Goal: Transaction & Acquisition: Purchase product/service

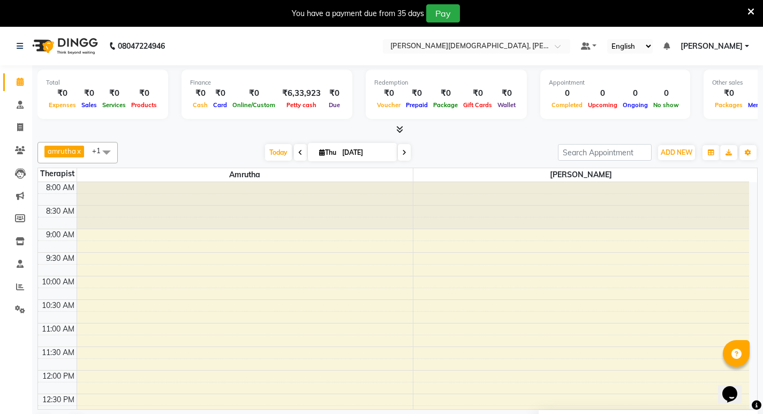
scroll to position [338, 0]
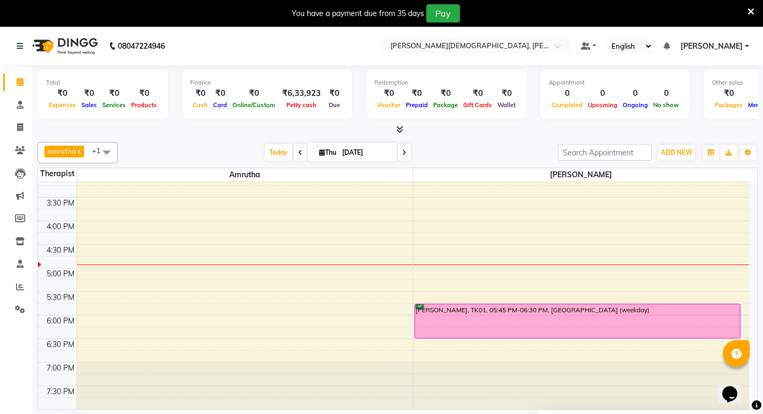
click at [403, 149] on icon at bounding box center [404, 152] width 4 height 6
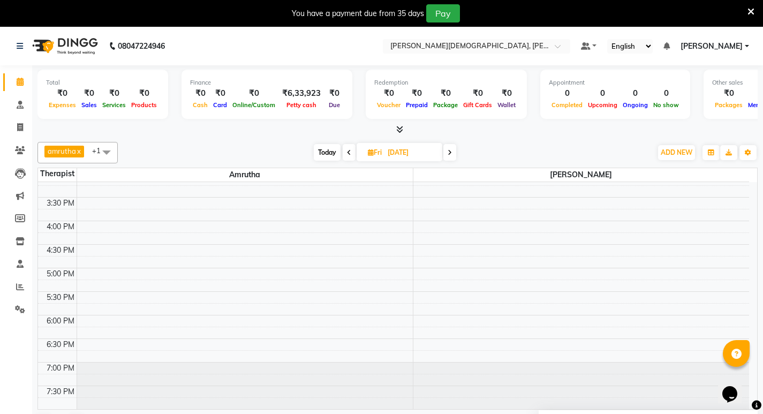
click at [452, 155] on icon at bounding box center [450, 152] width 4 height 6
type input "[DATE]"
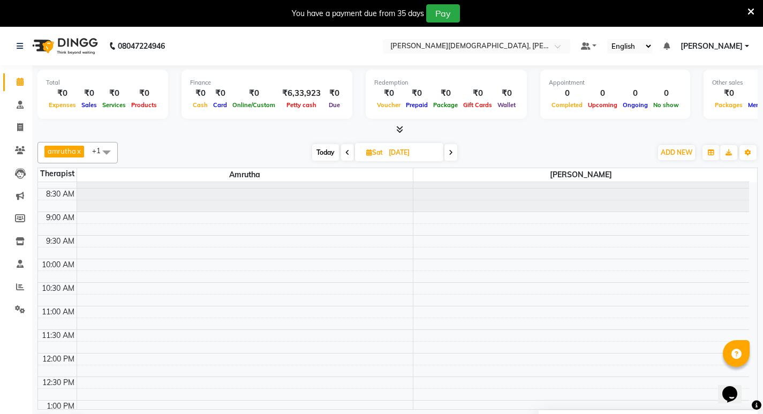
scroll to position [0, 0]
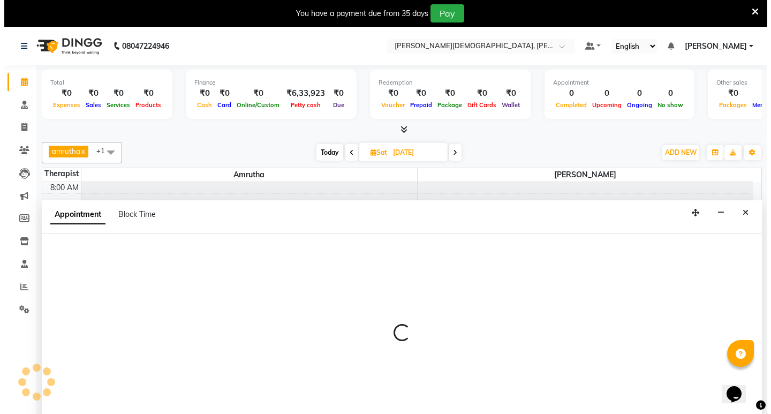
scroll to position [27, 0]
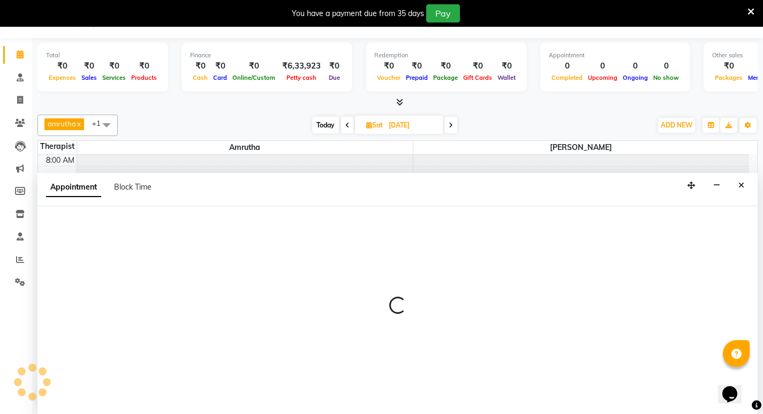
select select "66585"
select select "tentative"
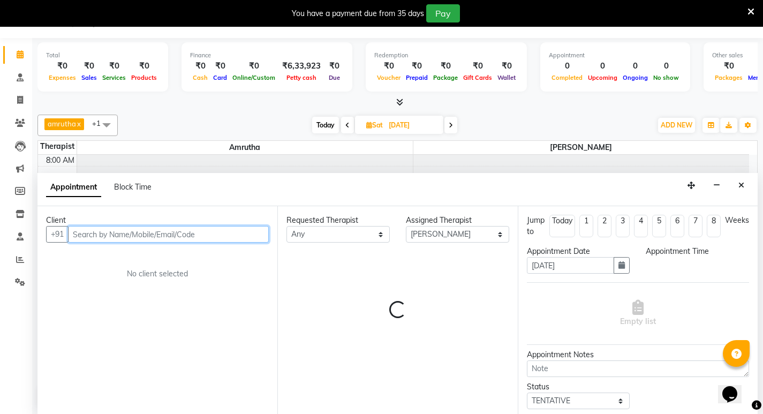
select select "570"
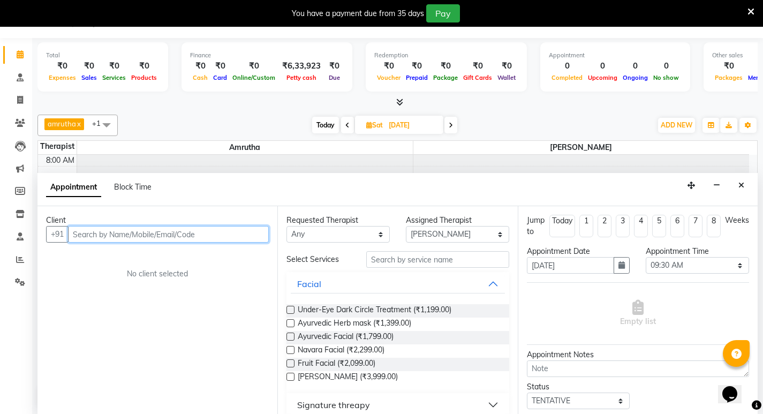
click at [84, 232] on input "text" at bounding box center [168, 234] width 201 height 17
type input "v"
type input "[DEMOGRAPHIC_DATA]"
click at [253, 233] on span "Add Client" at bounding box center [247, 234] width 36 height 10
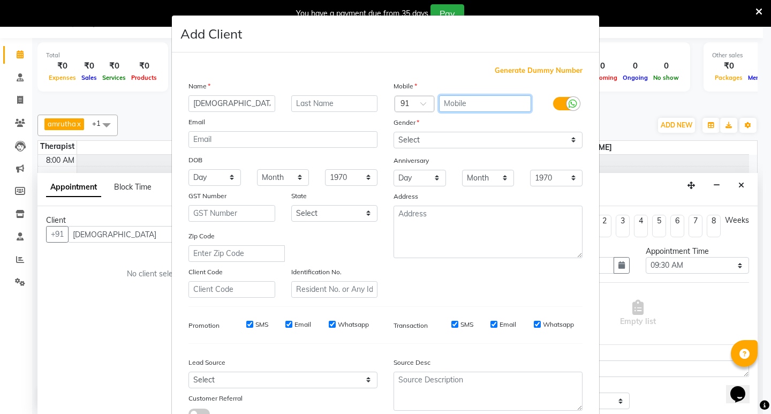
click at [447, 103] on input "text" at bounding box center [485, 103] width 93 height 17
type input "9769748129"
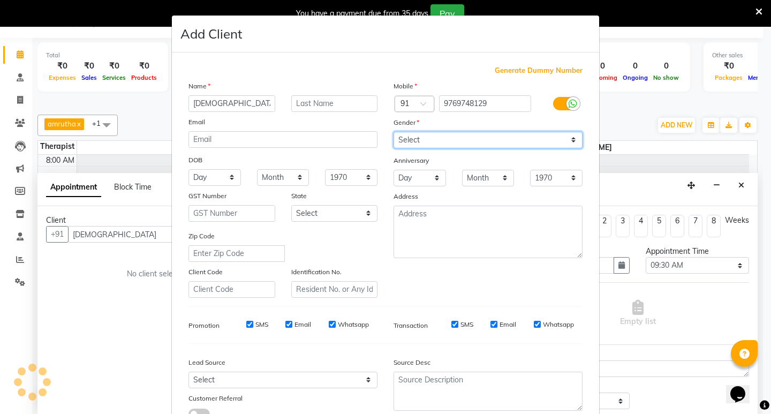
click at [452, 141] on select "Select [DEMOGRAPHIC_DATA] [DEMOGRAPHIC_DATA] Other Prefer Not To Say" at bounding box center [488, 140] width 189 height 17
select select "[DEMOGRAPHIC_DATA]"
click at [394, 132] on select "Select [DEMOGRAPHIC_DATA] [DEMOGRAPHIC_DATA] Other Prefer Not To Say" at bounding box center [488, 140] width 189 height 17
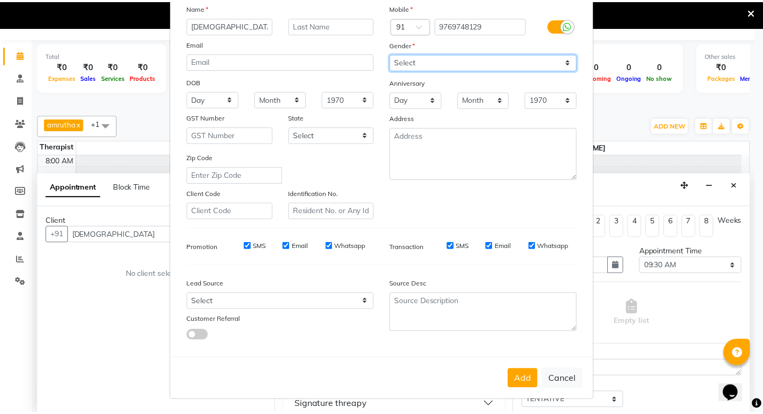
scroll to position [80, 0]
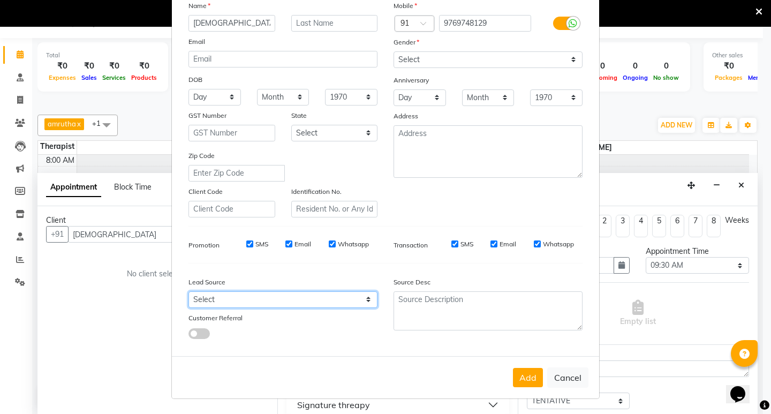
click at [248, 300] on select "Select Walk-in Referral Internet Friend Word of Mouth Advertisement Facebook Ju…" at bounding box center [283, 299] width 189 height 17
click at [522, 373] on button "Add" at bounding box center [528, 377] width 30 height 19
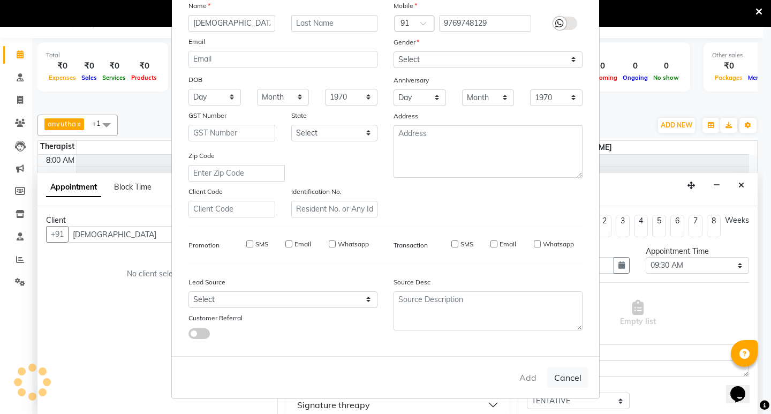
type input "9769748129"
select select
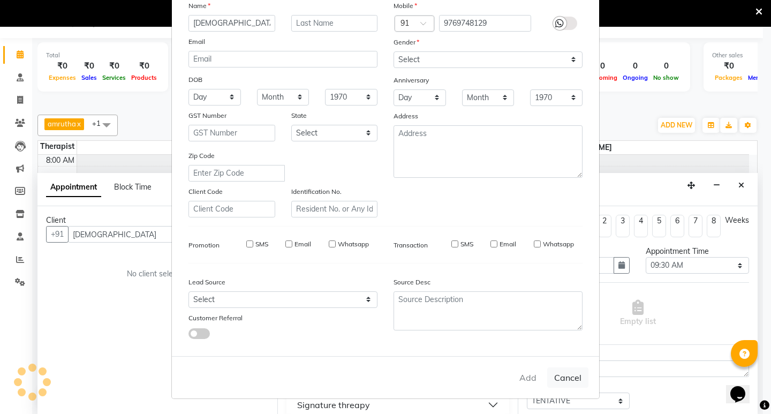
select select
checkbox input "false"
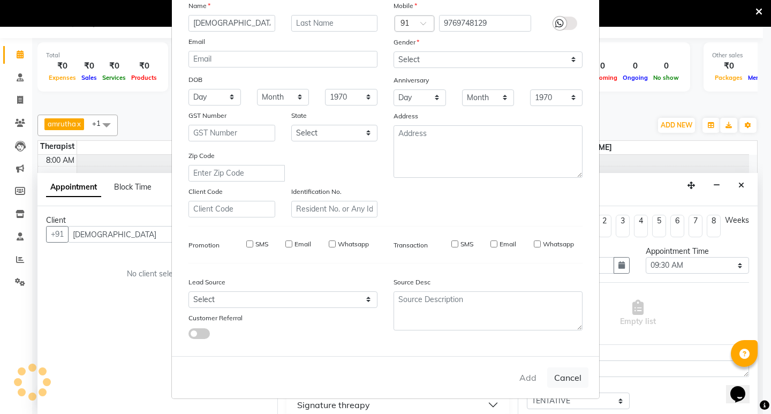
checkbox input "false"
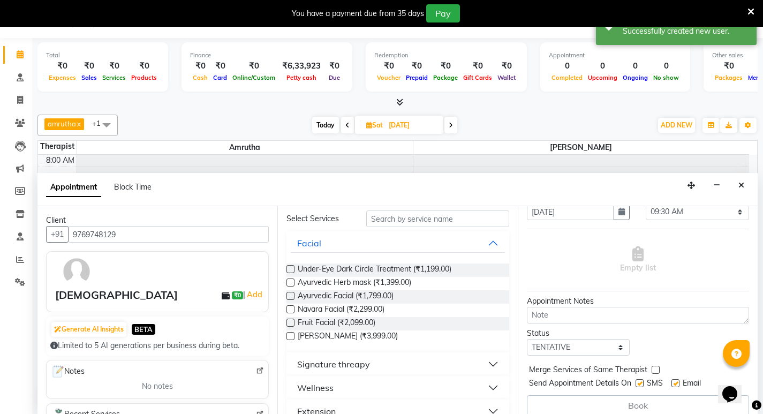
scroll to position [161, 0]
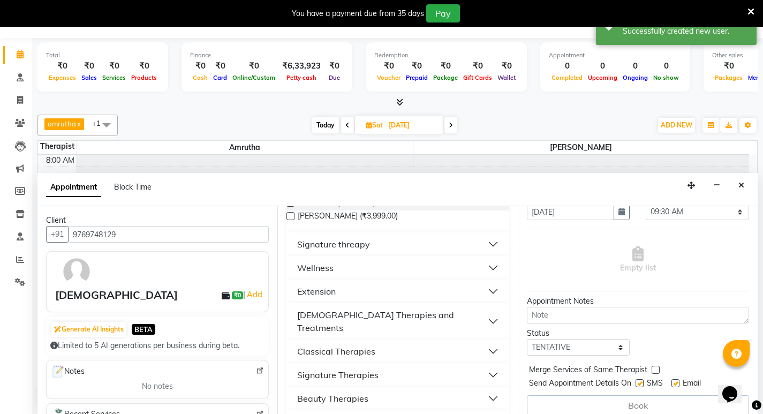
click at [337, 269] on button "Wellness" at bounding box center [398, 267] width 214 height 19
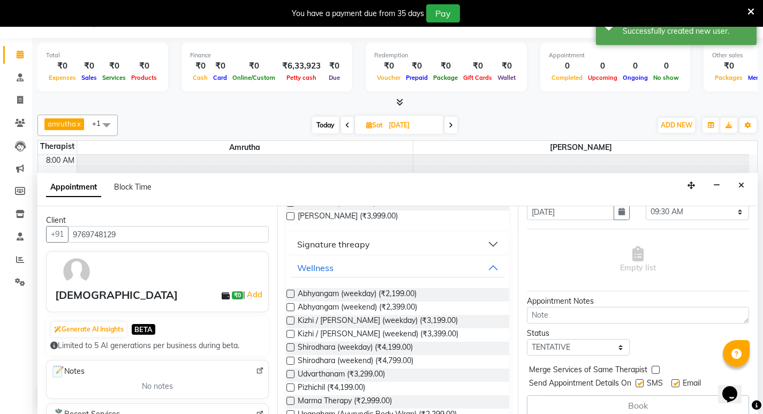
click at [290, 335] on label at bounding box center [291, 334] width 8 height 8
click at [290, 335] on input "checkbox" at bounding box center [290, 334] width 7 height 7
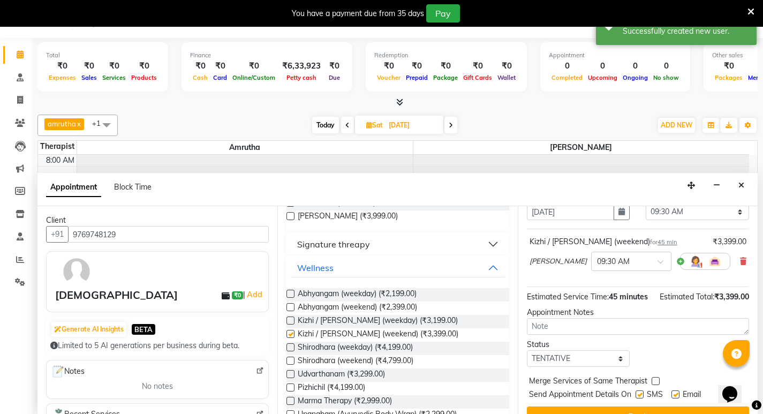
checkbox input "false"
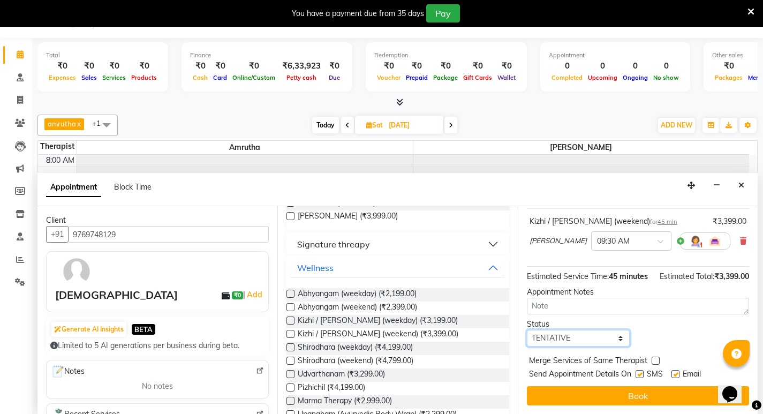
click at [617, 337] on select "Select TENTATIVE CONFIRM UPCOMING" at bounding box center [578, 338] width 103 height 17
select select "confirm booking"
click at [527, 330] on select "Select TENTATIVE CONFIRM UPCOMING" at bounding box center [578, 338] width 103 height 17
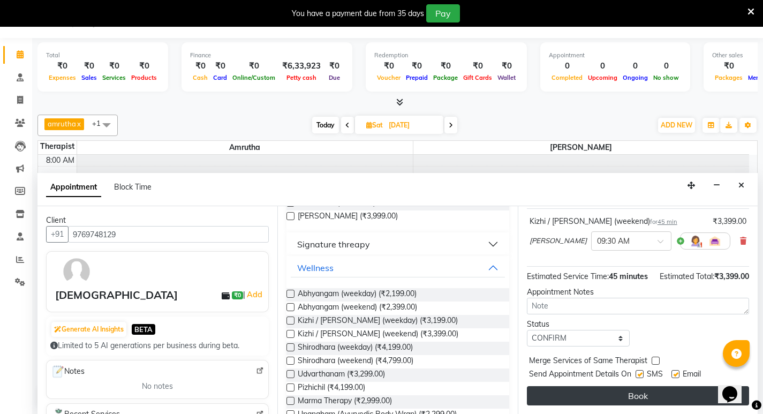
click at [622, 393] on button "Book" at bounding box center [638, 395] width 222 height 19
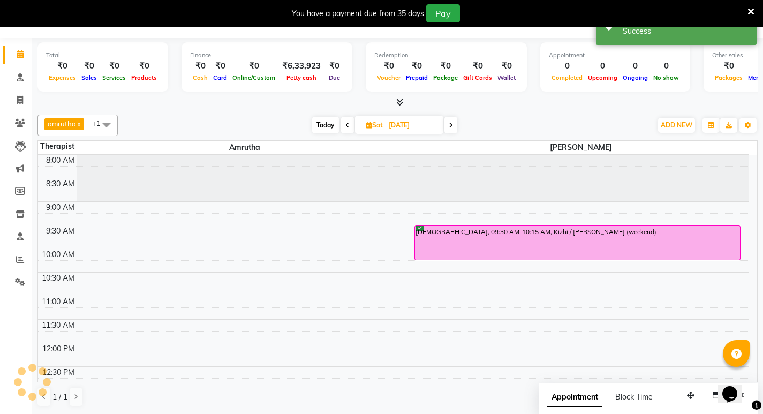
scroll to position [0, 0]
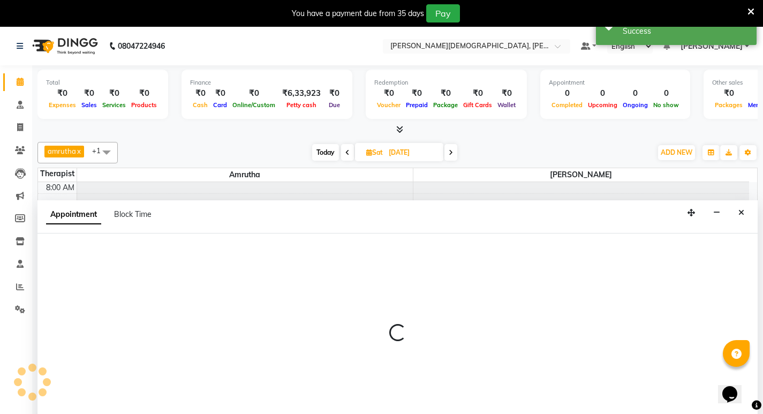
scroll to position [27, 0]
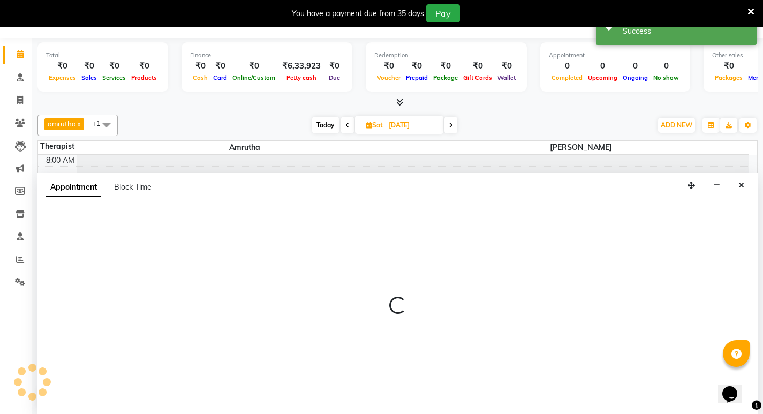
select select "66585"
select select "tentative"
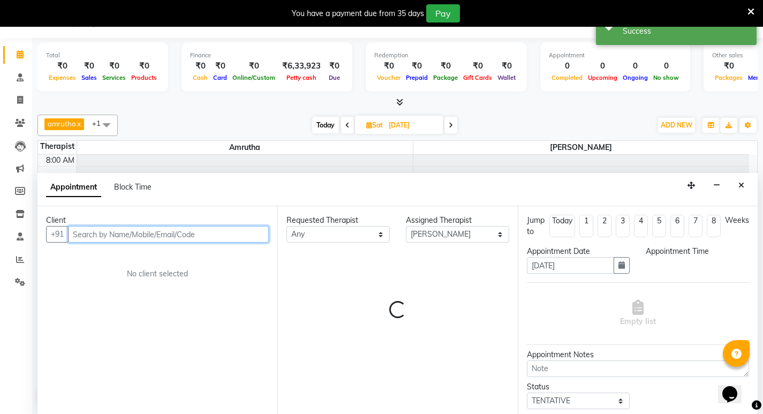
select select "660"
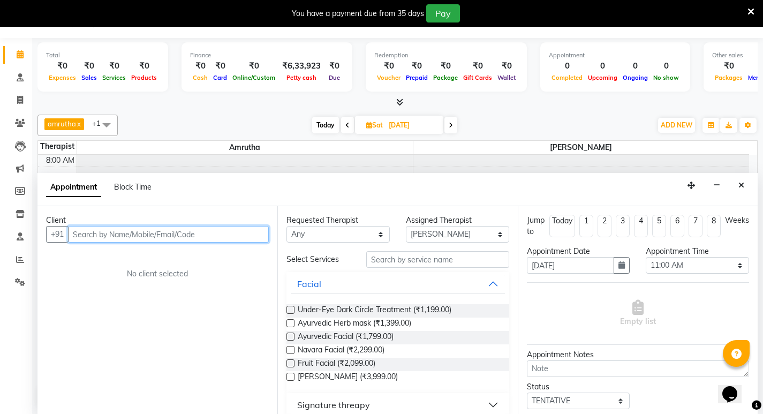
click at [96, 235] on input "text" at bounding box center [168, 234] width 201 height 17
type input "g"
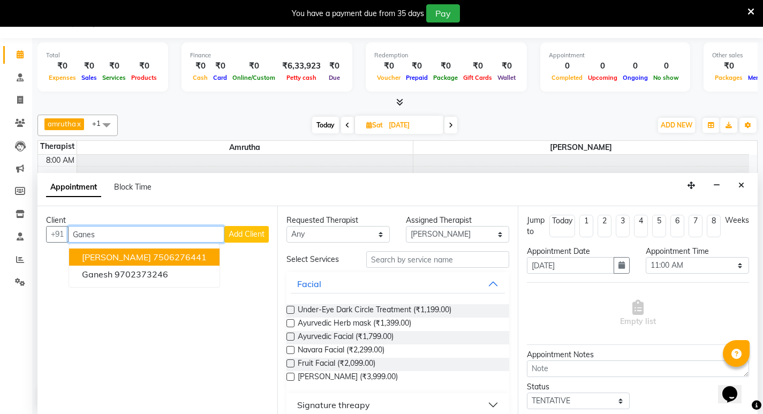
click at [128, 253] on span "[PERSON_NAME]" at bounding box center [116, 257] width 69 height 11
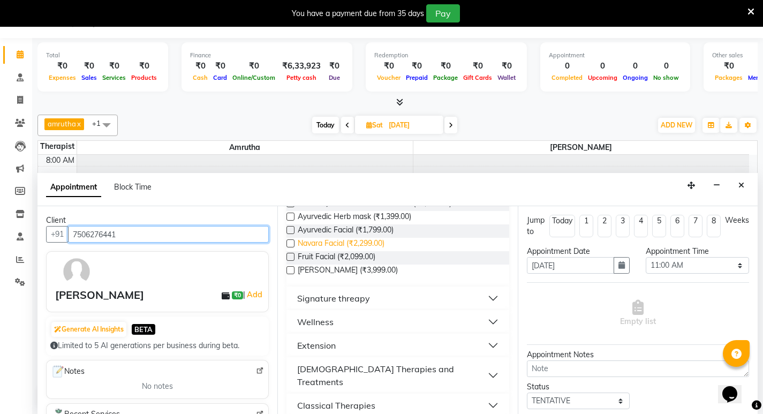
scroll to position [107, 0]
type input "7506276441"
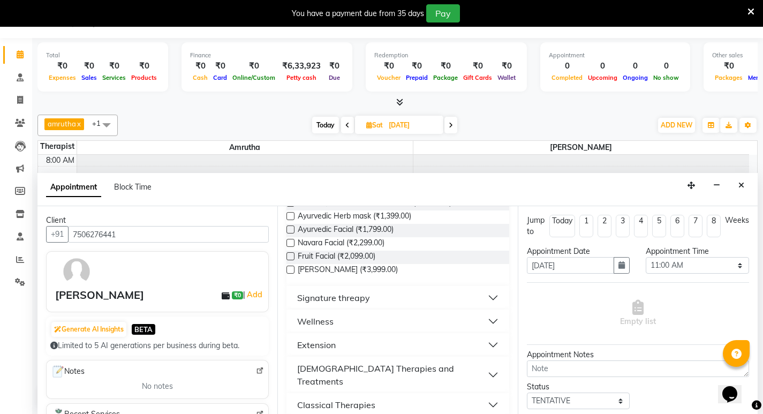
click at [331, 321] on div "Wellness" at bounding box center [315, 321] width 36 height 13
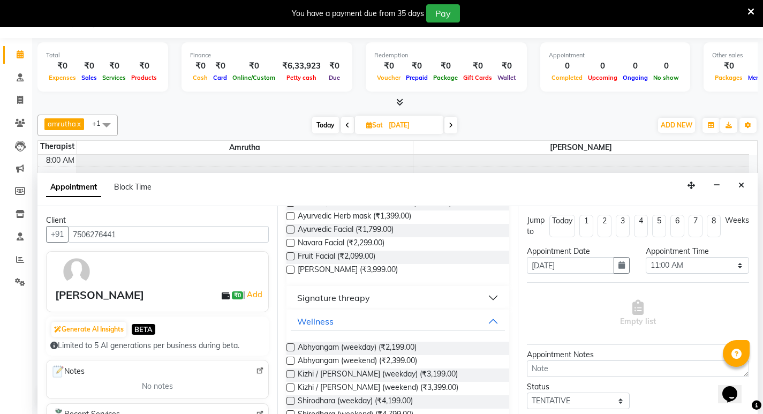
click at [288, 362] on label at bounding box center [291, 361] width 8 height 8
click at [288, 362] on input "checkbox" at bounding box center [290, 361] width 7 height 7
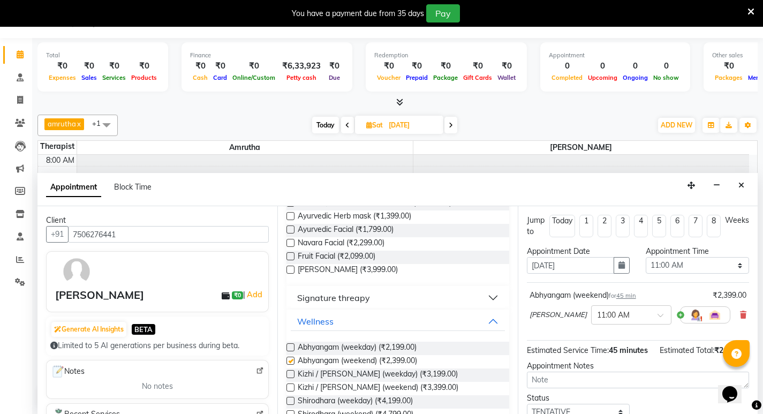
checkbox input "false"
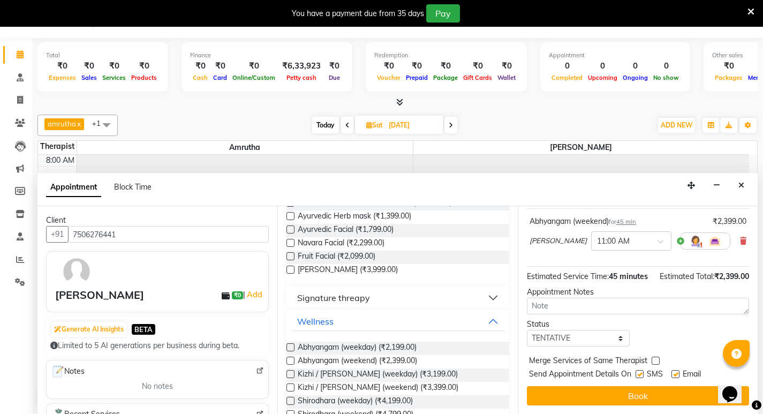
scroll to position [85, 0]
click at [619, 339] on select "Select TENTATIVE CONFIRM UPCOMING" at bounding box center [578, 338] width 103 height 17
select select "confirm booking"
click at [527, 330] on select "Select TENTATIVE CONFIRM UPCOMING" at bounding box center [578, 338] width 103 height 17
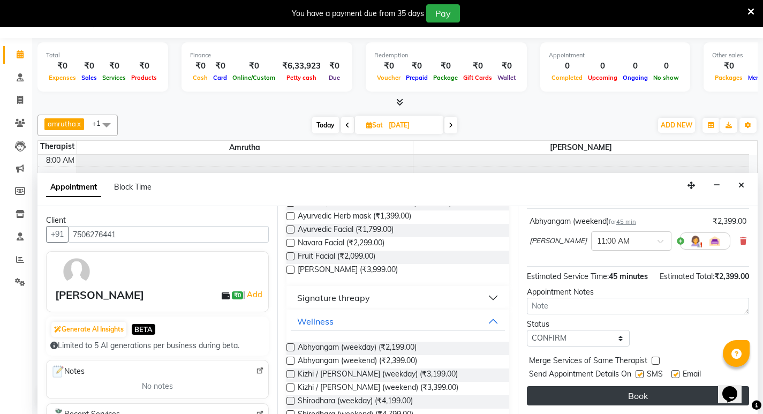
click at [650, 395] on button "Book" at bounding box center [638, 395] width 222 height 19
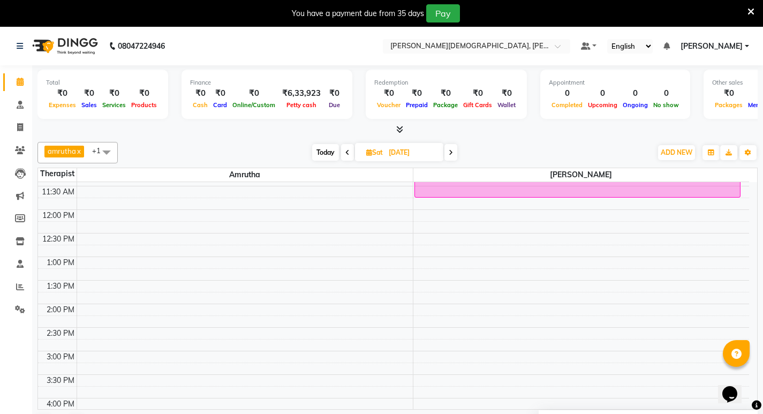
scroll to position [0, 0]
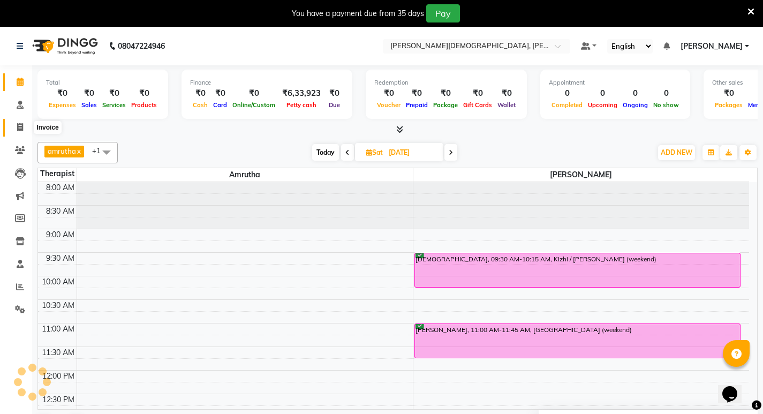
click at [24, 129] on span at bounding box center [20, 128] width 19 height 12
select select "service"
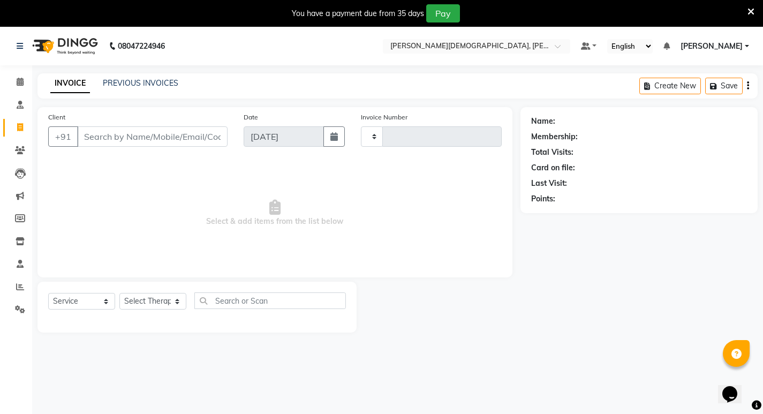
type input "0489"
select select "6812"
select select "package"
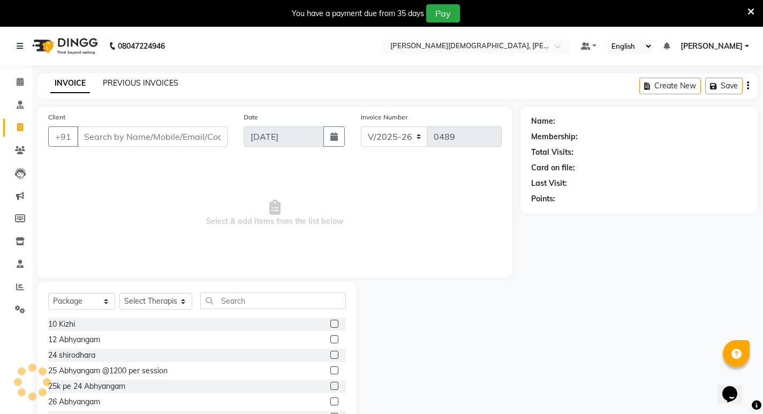
click at [170, 84] on link "PREVIOUS INVOICES" at bounding box center [141, 83] width 76 height 10
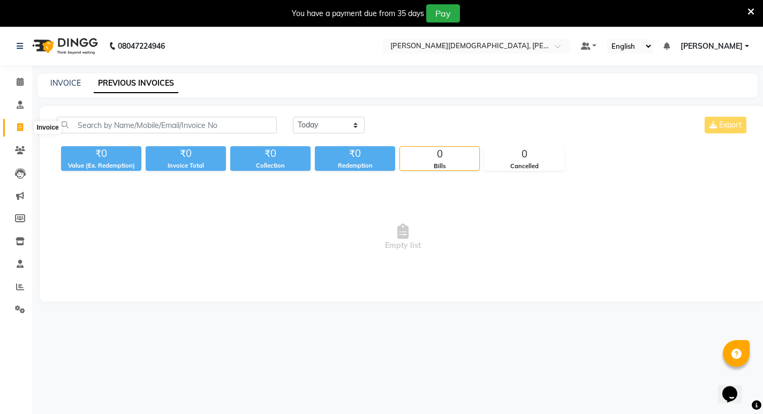
click at [21, 125] on icon at bounding box center [20, 127] width 6 height 8
select select "service"
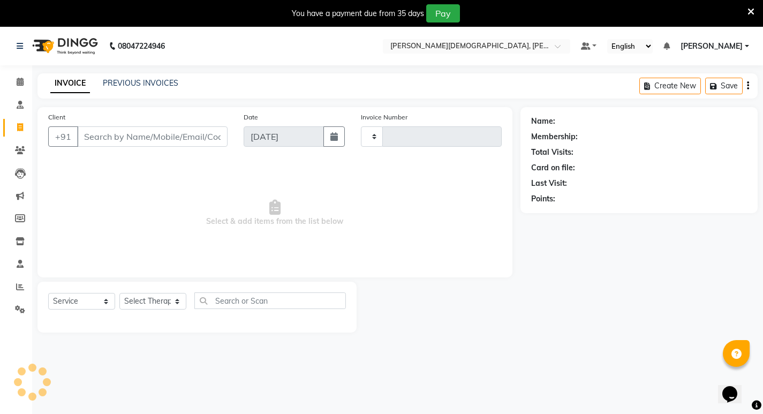
type input "0489"
select select "6812"
select select "package"
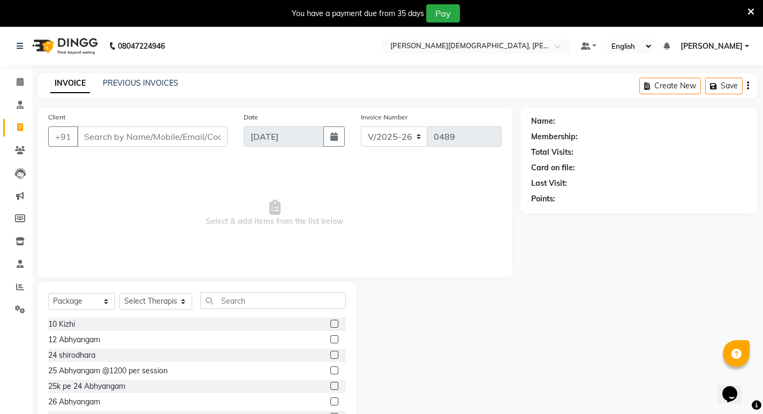
click at [91, 136] on input "Client" at bounding box center [152, 136] width 150 height 20
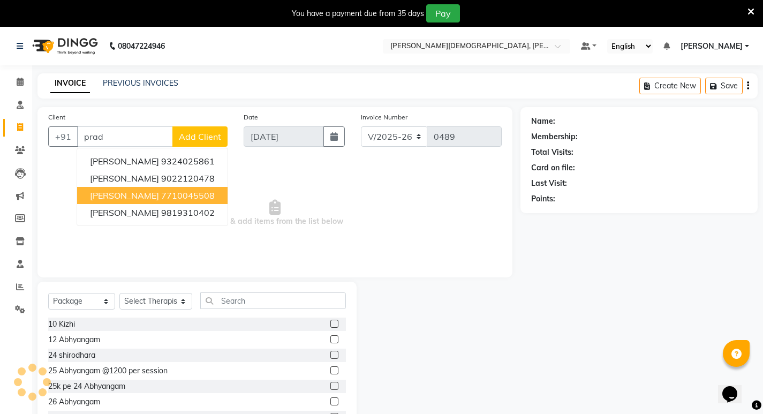
click at [146, 195] on span "[PERSON_NAME]" at bounding box center [124, 195] width 69 height 11
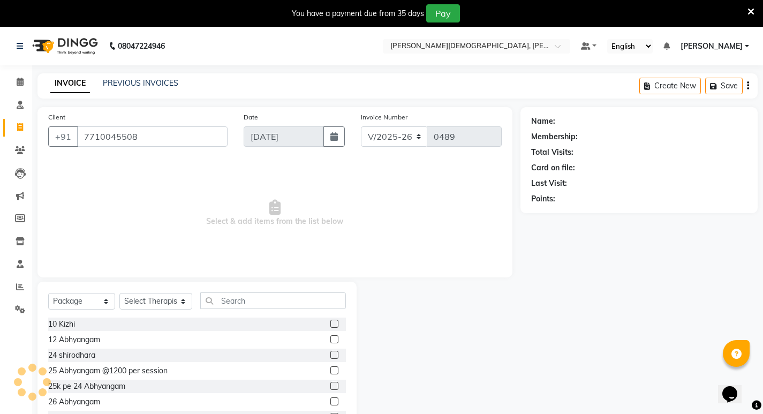
type input "7710045508"
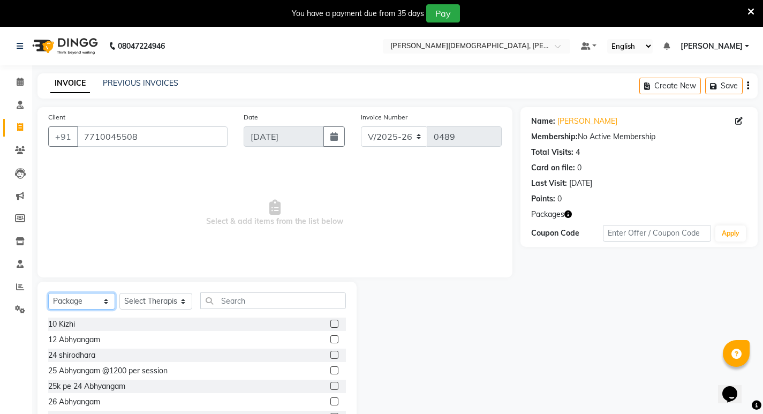
click at [85, 298] on select "Select Service Product Membership Package Voucher Prepaid Gift Card" at bounding box center [81, 301] width 67 height 17
select select "service"
click at [48, 293] on select "Select Service Product Membership Package Voucher Prepaid Gift Card" at bounding box center [81, 301] width 67 height 17
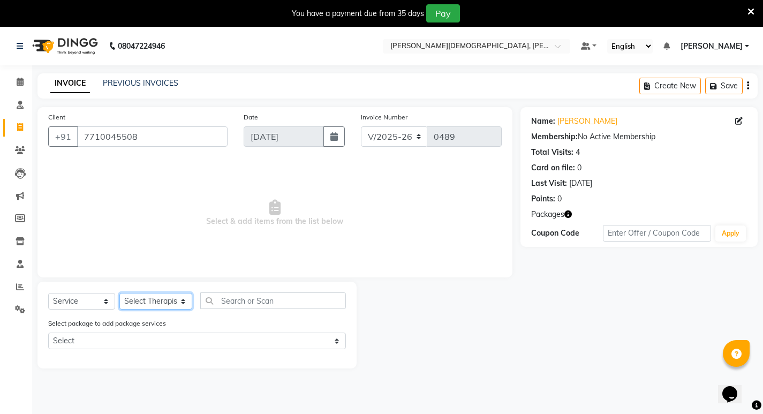
click at [139, 300] on select "Select Therapist amrutha [PERSON_NAME] [PERSON_NAME] [PERSON_NAME] [PERSON_NAME…" at bounding box center [155, 301] width 73 height 17
select select "62150"
click at [119, 293] on select "Select Therapist amrutha [PERSON_NAME] [PERSON_NAME] [PERSON_NAME] [PERSON_NAME…" at bounding box center [155, 301] width 73 height 17
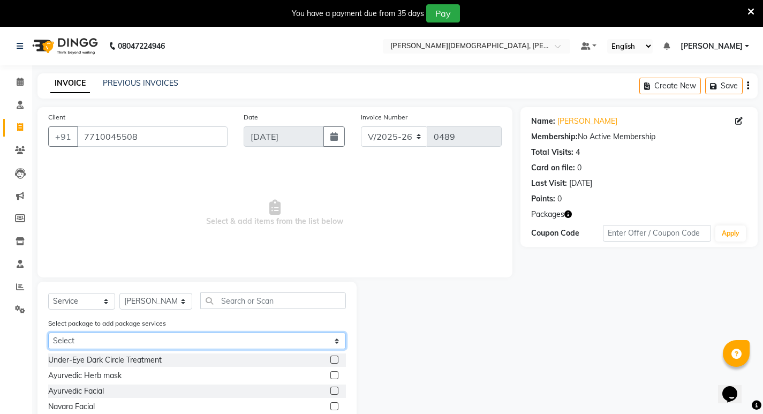
click at [114, 339] on select "Select Kizhi 5 local Abhangyam 50" at bounding box center [197, 341] width 298 height 17
select select "2: Object"
click at [48, 333] on select "Select Kizhi 5 local Abhangyam 50" at bounding box center [197, 341] width 298 height 17
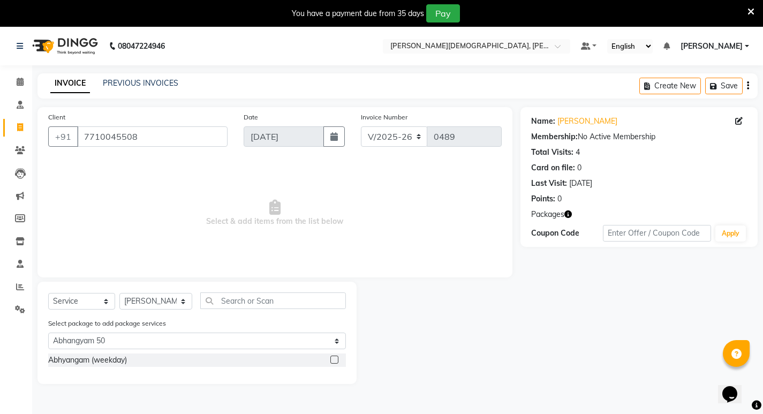
click at [335, 360] on label at bounding box center [334, 360] width 8 height 8
click at [335, 360] on input "checkbox" at bounding box center [333, 360] width 7 height 7
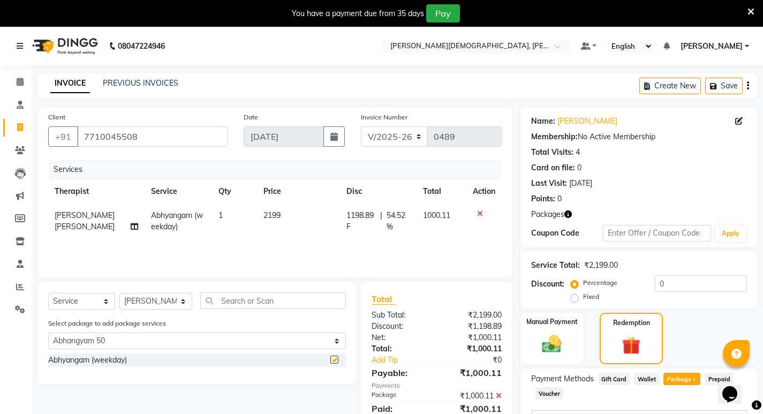
checkbox input "false"
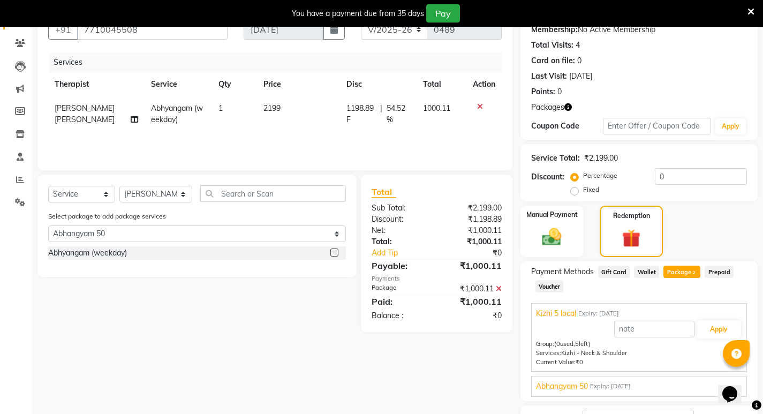
scroll to position [193, 0]
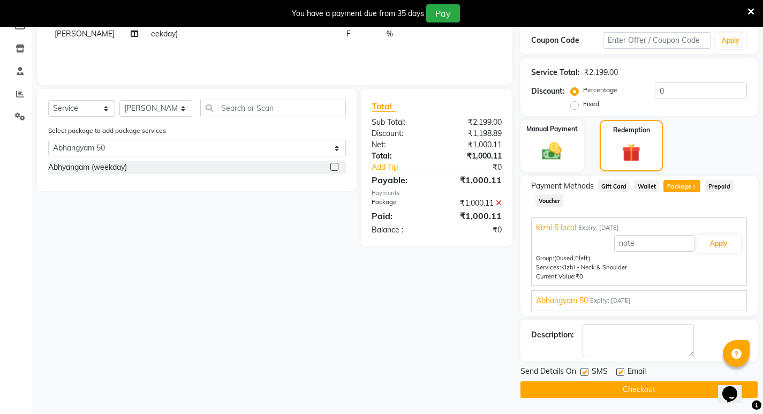
click at [628, 297] on span "Expiry: [DATE]" at bounding box center [610, 300] width 41 height 9
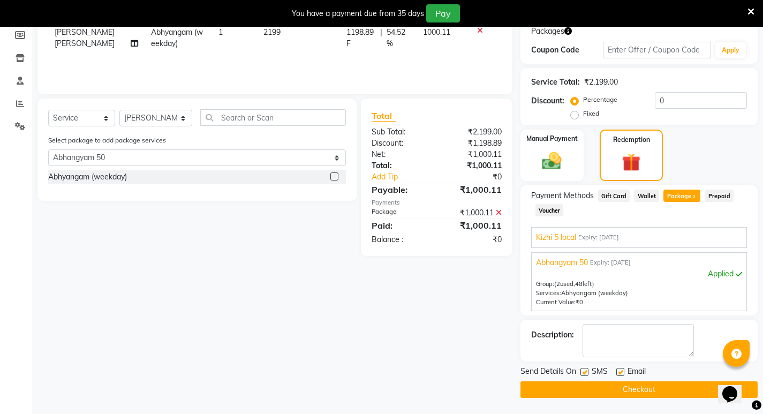
scroll to position [184, 0]
click at [584, 372] on label at bounding box center [585, 372] width 8 height 8
click at [584, 372] on input "checkbox" at bounding box center [584, 372] width 7 height 7
checkbox input "false"
click at [623, 373] on label at bounding box center [620, 372] width 8 height 8
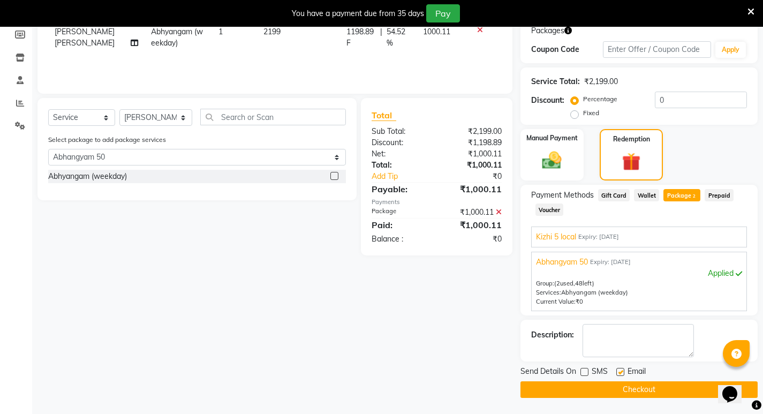
click at [623, 373] on input "checkbox" at bounding box center [619, 372] width 7 height 7
checkbox input "false"
click at [625, 387] on button "Checkout" at bounding box center [639, 389] width 237 height 17
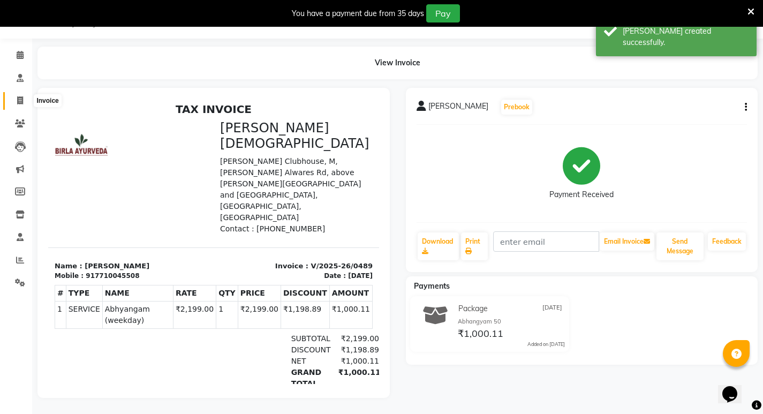
click at [19, 96] on icon at bounding box center [20, 100] width 6 height 8
select select "service"
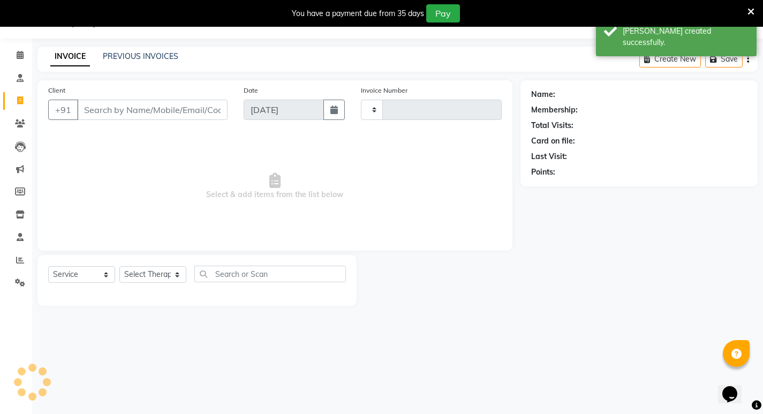
type input "0490"
select select "6812"
select select "package"
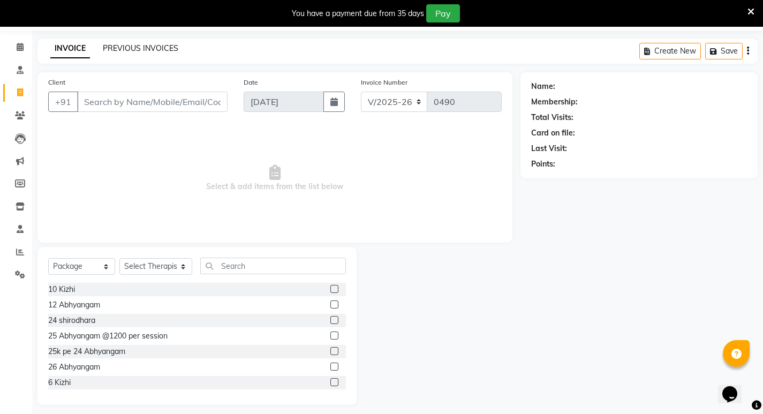
click at [152, 49] on link "PREVIOUS INVOICES" at bounding box center [141, 48] width 76 height 10
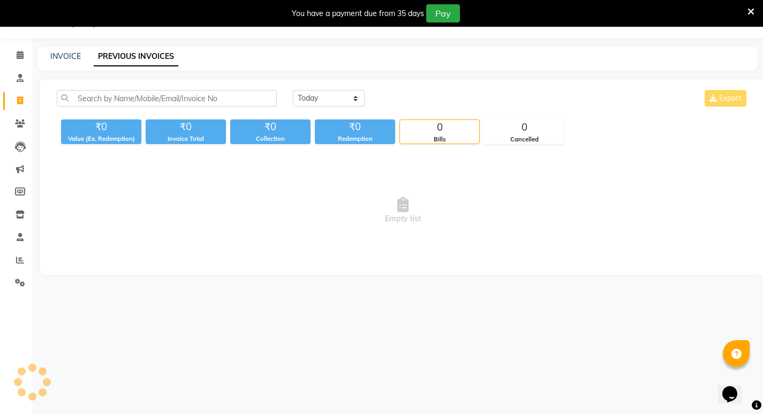
scroll to position [27, 0]
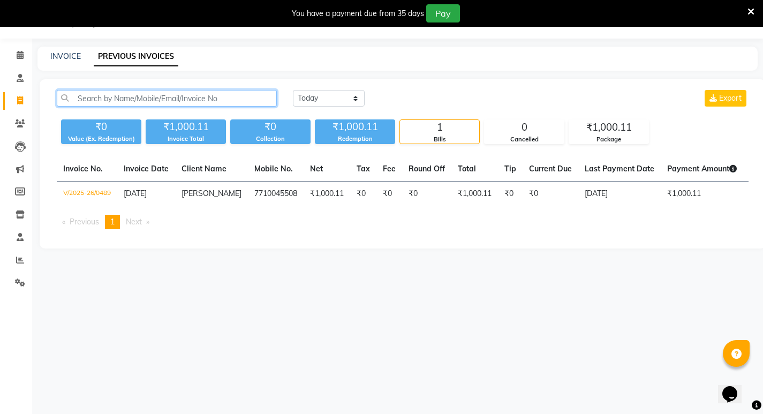
click at [104, 101] on input "text" at bounding box center [167, 98] width 220 height 17
type input "r"
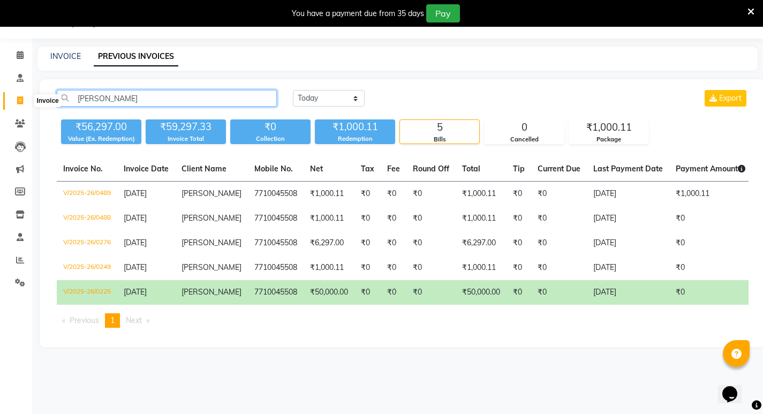
type input "[PERSON_NAME]"
click at [17, 99] on icon at bounding box center [20, 100] width 6 height 8
select select "service"
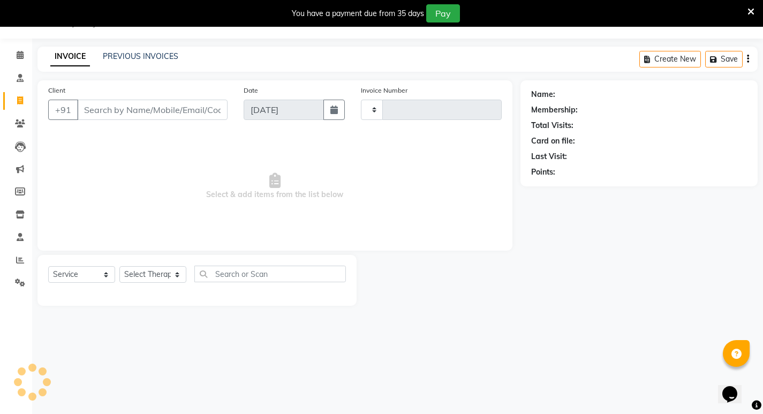
type input "0490"
select select "6812"
select select "package"
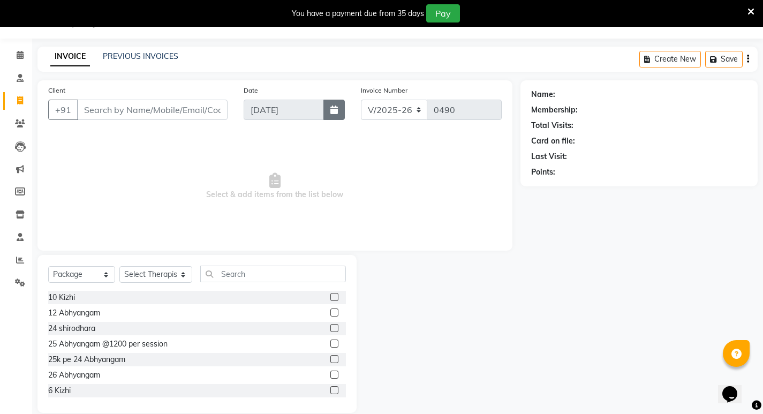
click at [335, 111] on icon "button" at bounding box center [333, 109] width 7 height 9
select select "9"
select select "2025"
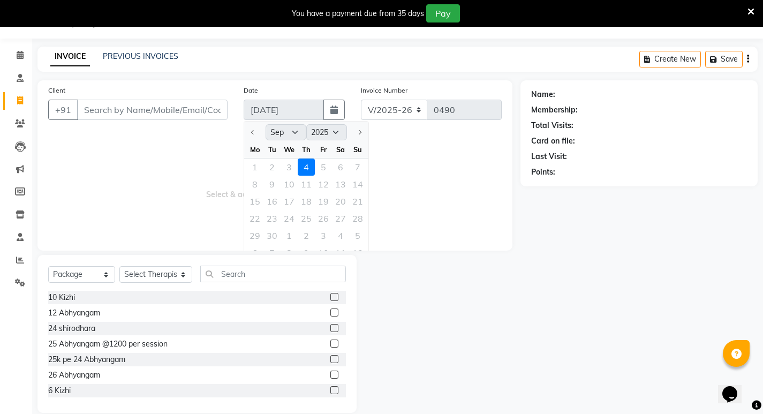
click at [254, 134] on div at bounding box center [254, 132] width 21 height 17
click at [254, 133] on div at bounding box center [254, 132] width 21 height 17
click at [253, 133] on div at bounding box center [254, 132] width 21 height 17
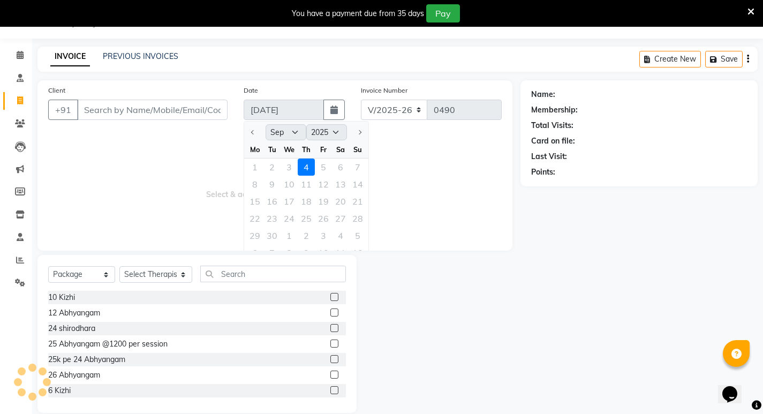
click at [253, 133] on div at bounding box center [254, 132] width 21 height 17
click at [252, 132] on div at bounding box center [254, 132] width 21 height 17
click at [427, 330] on div at bounding box center [439, 334] width 164 height 158
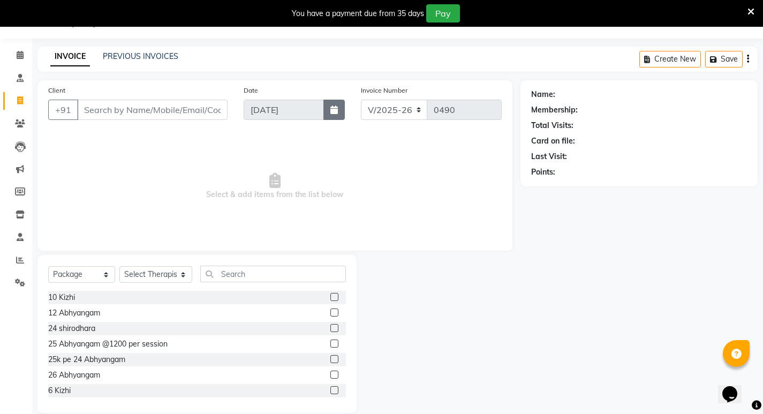
click at [334, 109] on icon "button" at bounding box center [333, 109] width 7 height 9
select select "9"
select select "2025"
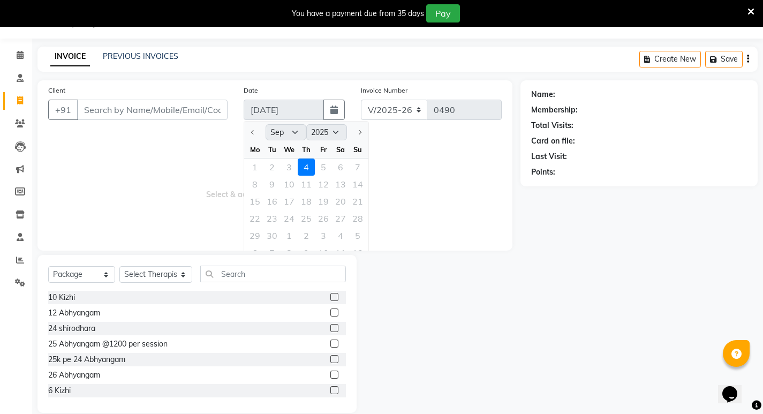
click at [251, 132] on div at bounding box center [254, 132] width 21 height 17
click at [449, 343] on div at bounding box center [439, 334] width 164 height 158
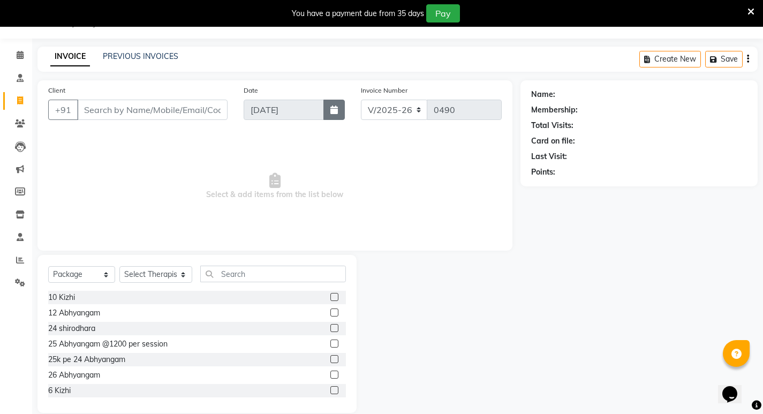
click at [338, 112] on button "button" at bounding box center [333, 110] width 21 height 20
select select "9"
select select "2025"
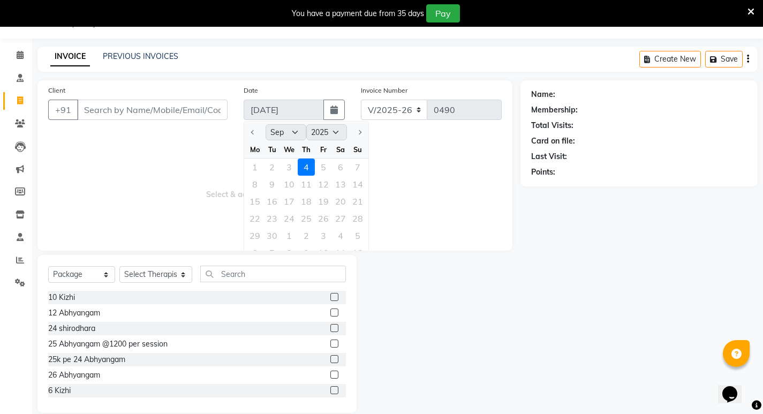
click at [456, 362] on div at bounding box center [439, 334] width 164 height 158
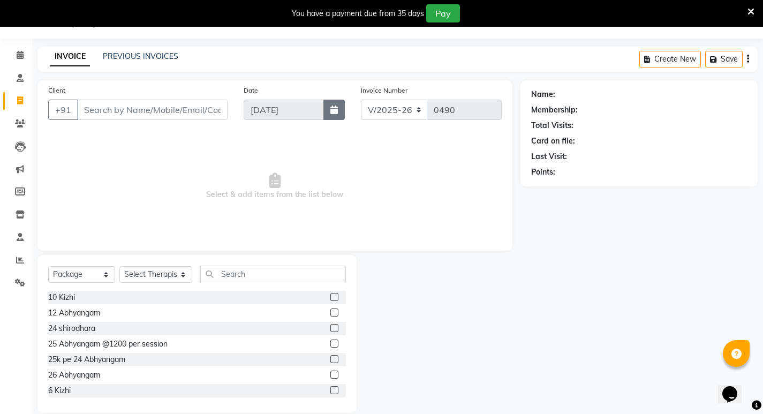
click at [334, 112] on icon "button" at bounding box center [333, 109] width 7 height 9
select select "9"
select select "2025"
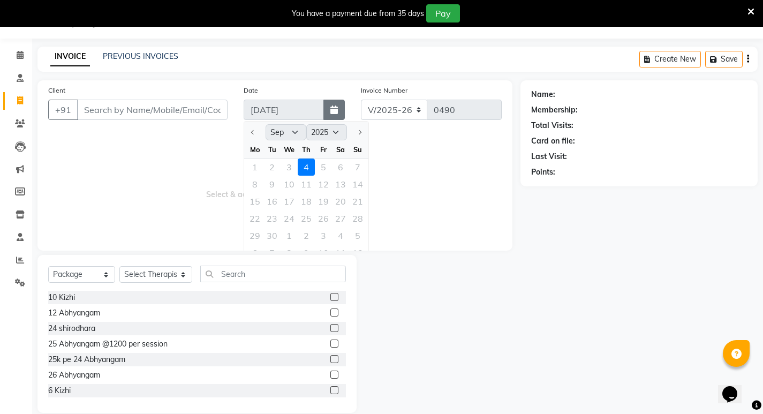
click at [334, 112] on icon "button" at bounding box center [333, 109] width 7 height 9
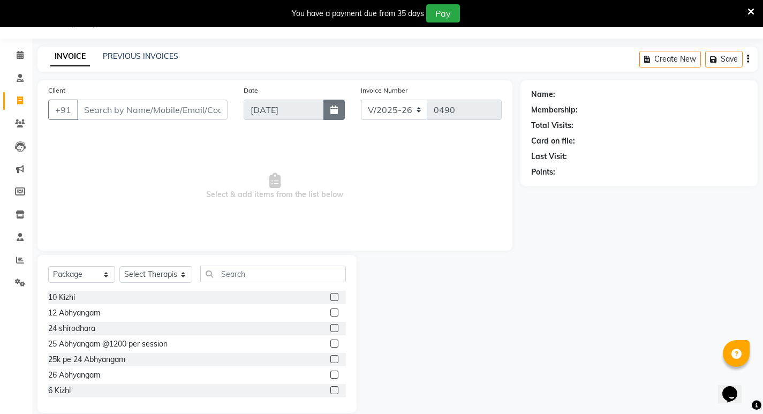
click at [334, 112] on icon "button" at bounding box center [333, 109] width 7 height 9
select select "9"
select select "2025"
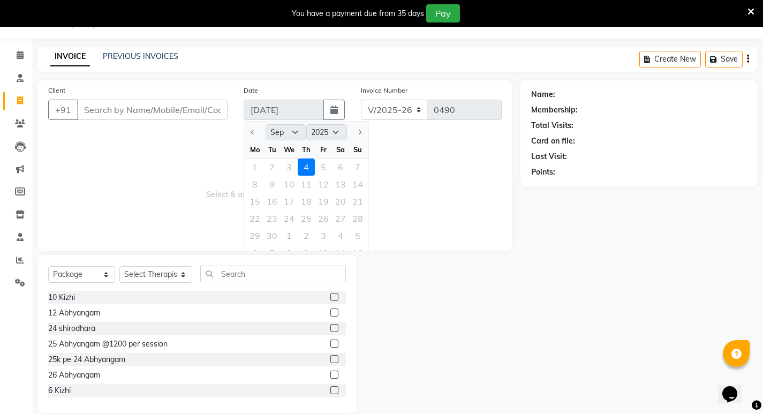
click at [253, 135] on div at bounding box center [254, 132] width 21 height 17
click at [253, 131] on div at bounding box center [254, 132] width 21 height 17
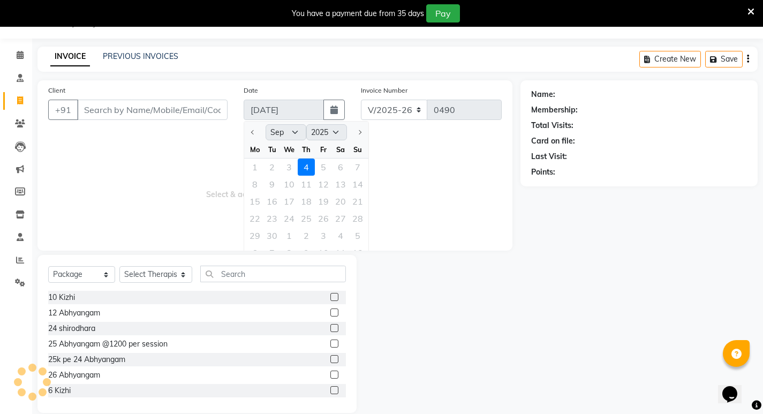
click at [290, 163] on div "1 2 3 4 5 6 7" at bounding box center [306, 167] width 124 height 17
click at [190, 169] on span "Select & add items from the list below" at bounding box center [275, 186] width 454 height 107
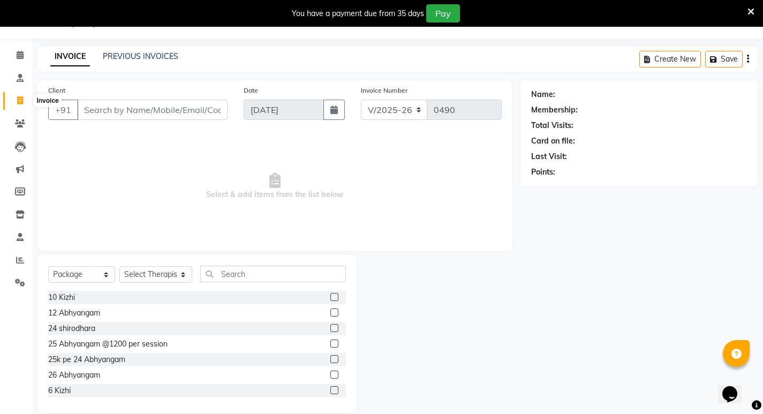
click at [19, 103] on icon at bounding box center [20, 100] width 6 height 8
select select "service"
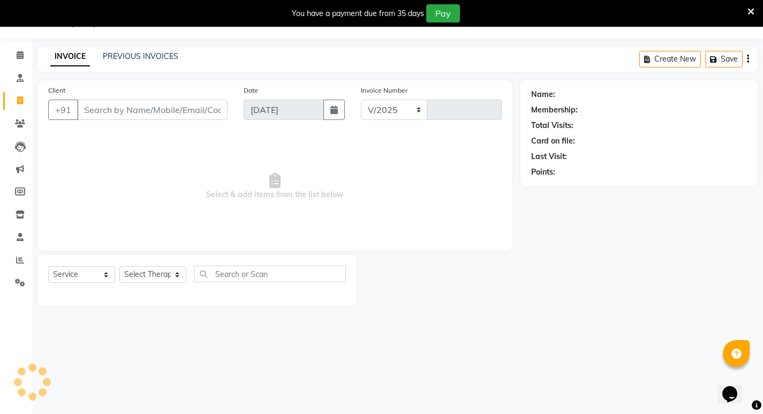
select select "6812"
type input "0490"
select select "package"
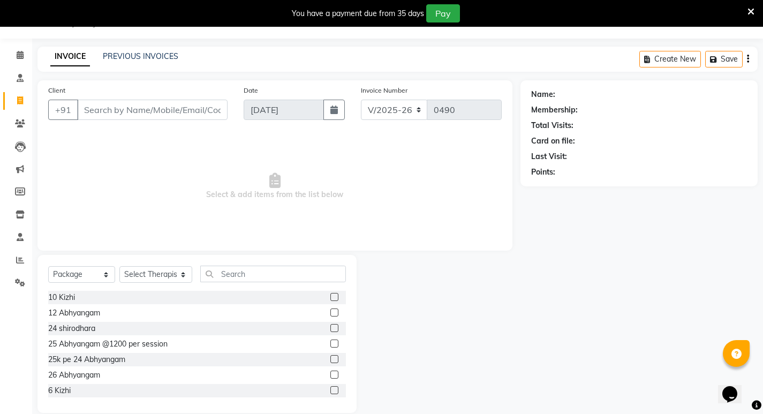
click at [17, 103] on icon at bounding box center [20, 100] width 6 height 8
select select "6812"
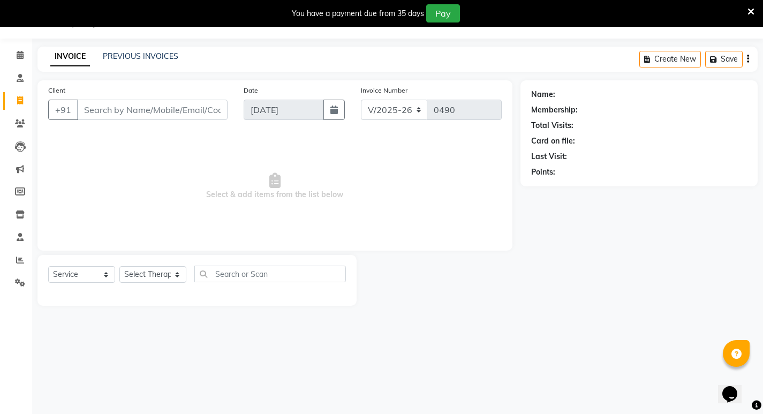
select select "package"
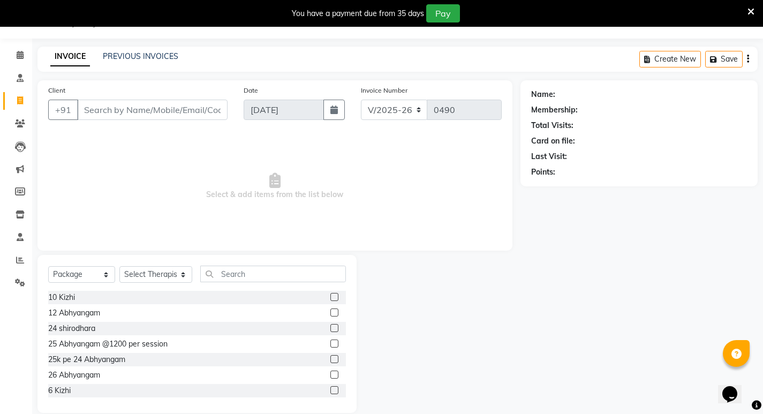
click at [18, 103] on icon at bounding box center [20, 100] width 6 height 8
select select "service"
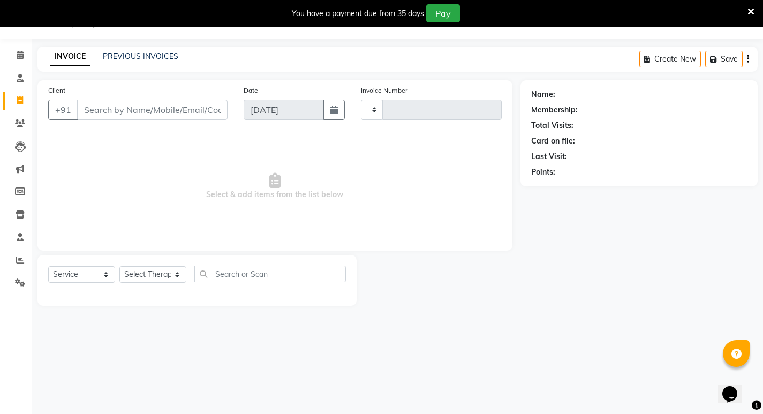
type input "0490"
select select "6812"
select select "package"
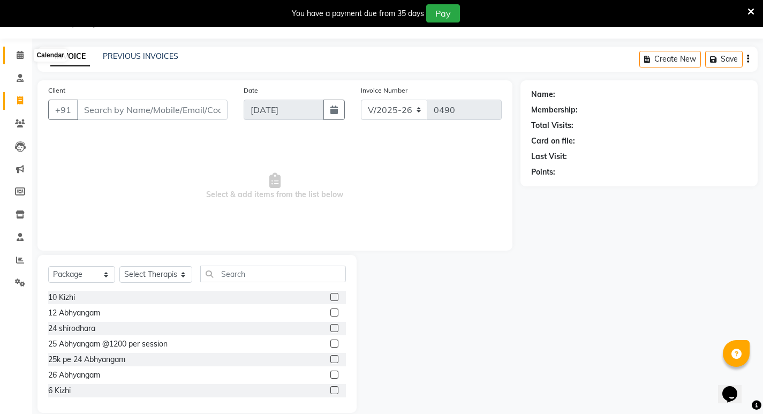
click at [16, 56] on span at bounding box center [20, 55] width 19 height 12
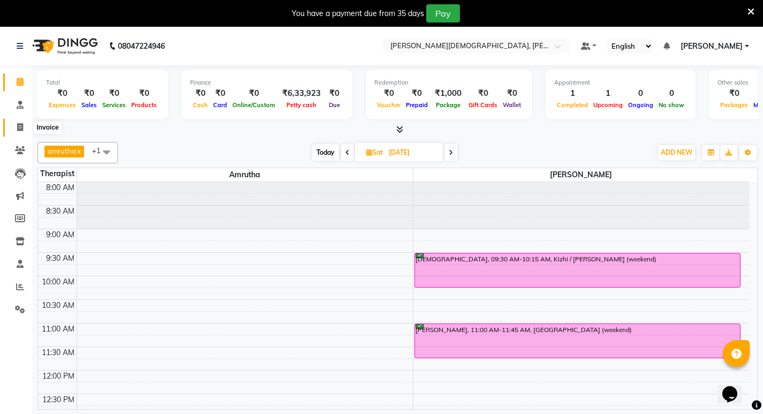
click at [21, 127] on icon at bounding box center [20, 127] width 6 height 8
select select "service"
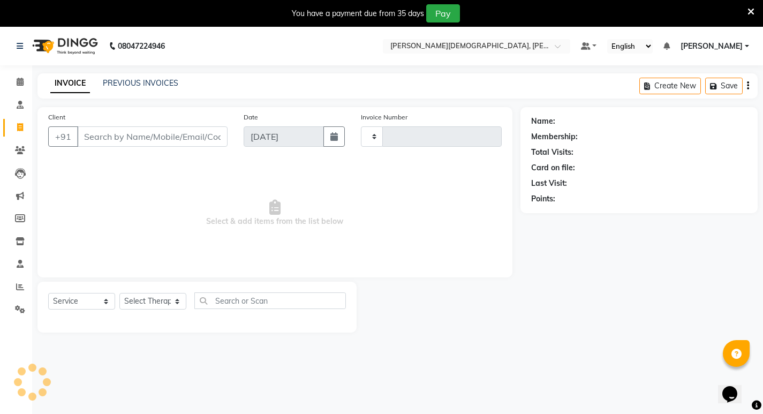
type input "0490"
select select "6812"
select select "package"
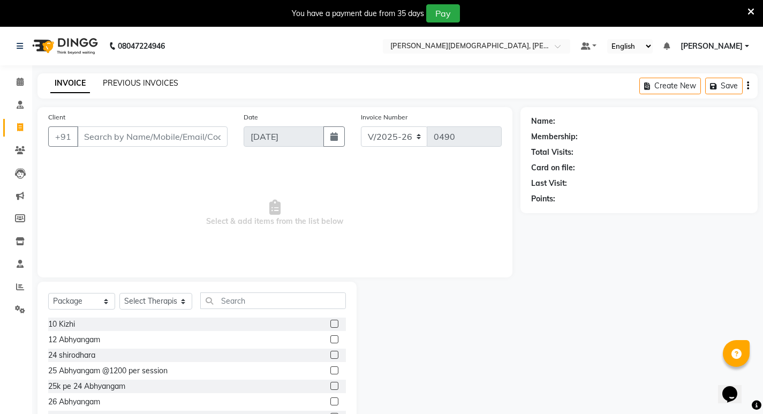
click at [149, 82] on link "PREVIOUS INVOICES" at bounding box center [141, 83] width 76 height 10
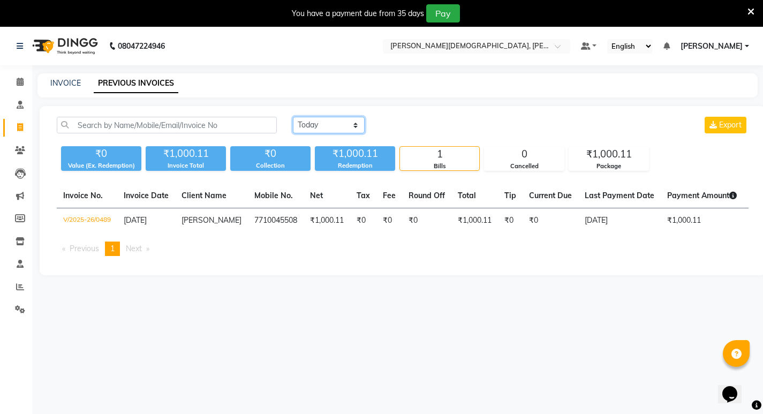
click at [356, 123] on select "[DATE] [DATE] Custom Range" at bounding box center [329, 125] width 72 height 17
select select "range"
click at [293, 117] on select "[DATE] [DATE] Custom Range" at bounding box center [329, 125] width 72 height 17
click at [425, 126] on input "[DATE]" at bounding box center [416, 125] width 75 height 15
select select "9"
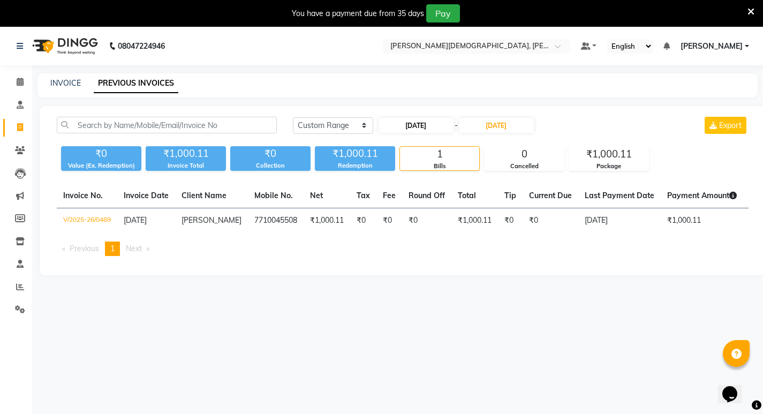
select select "2025"
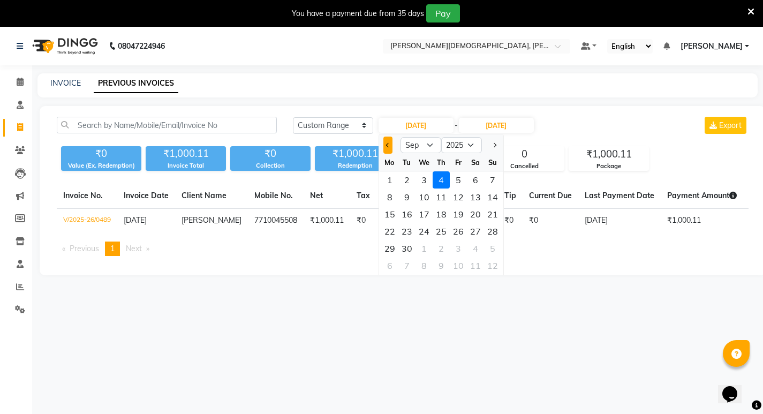
click at [388, 145] on span "Previous month" at bounding box center [388, 145] width 4 height 4
select select "7"
click at [459, 197] on div "11" at bounding box center [458, 197] width 17 height 17
type input "[DATE]"
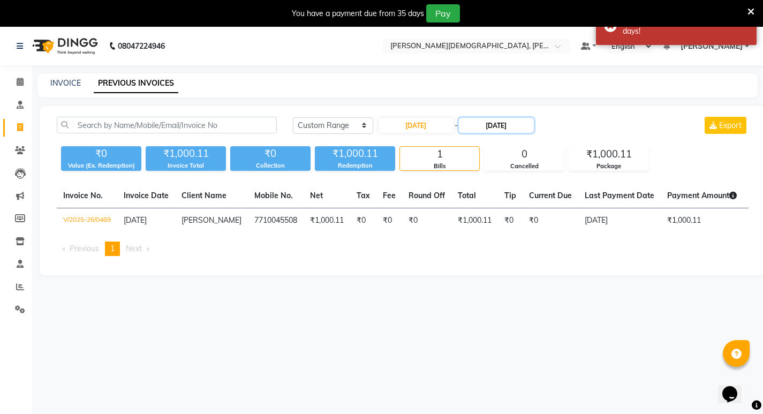
click at [499, 124] on input "[DATE]" at bounding box center [496, 125] width 75 height 15
select select "9"
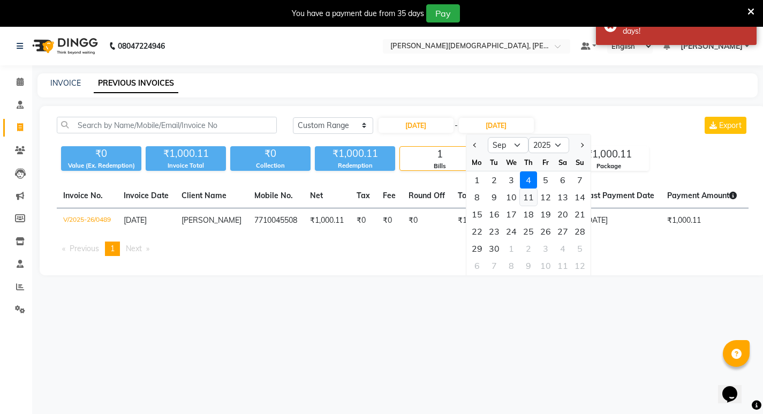
click at [524, 196] on div "11" at bounding box center [528, 197] width 17 height 17
type input "[DATE]"
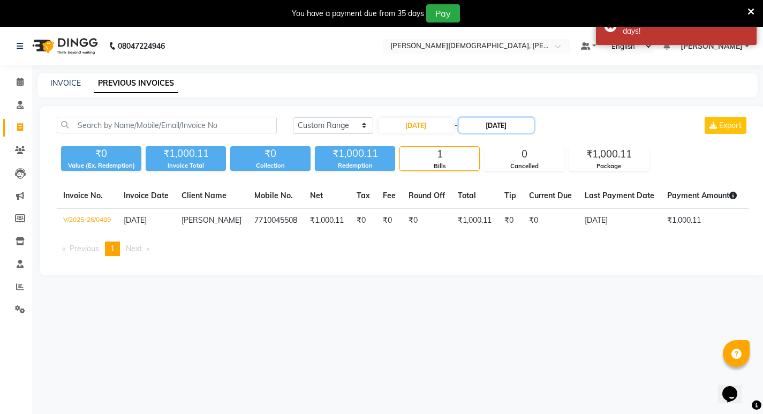
click at [484, 122] on input "[DATE]" at bounding box center [496, 125] width 75 height 15
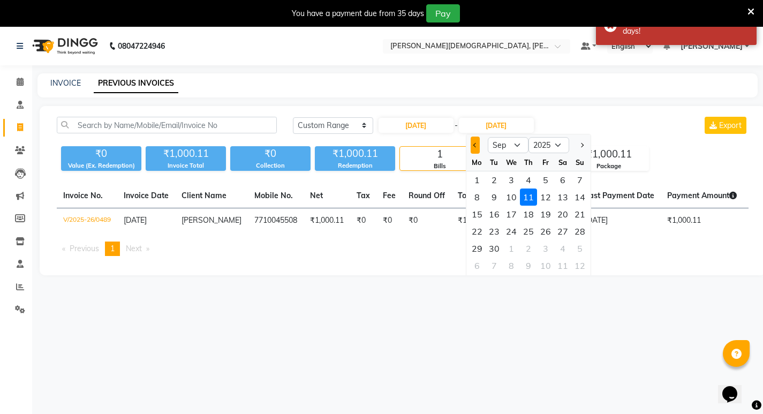
click at [473, 147] on button "Previous month" at bounding box center [475, 145] width 9 height 17
select select "7"
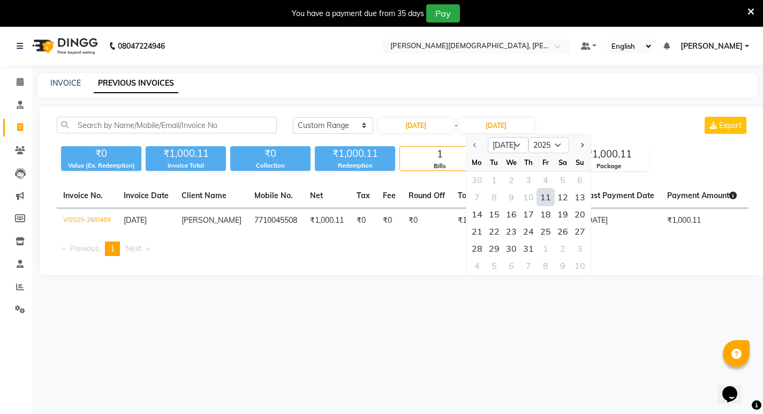
click at [551, 199] on div "11" at bounding box center [545, 197] width 17 height 17
type input "[DATE]"
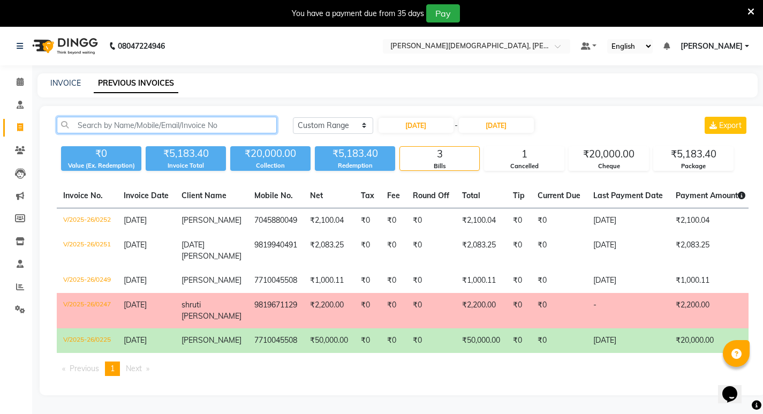
click at [92, 126] on input "text" at bounding box center [167, 125] width 220 height 17
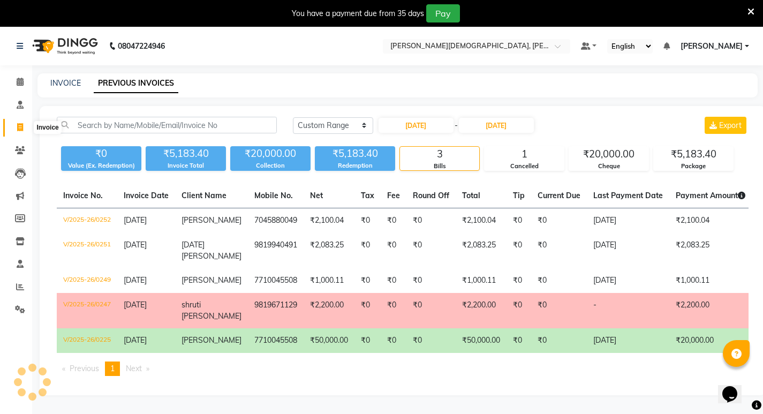
click at [19, 129] on icon at bounding box center [20, 127] width 6 height 8
select select "service"
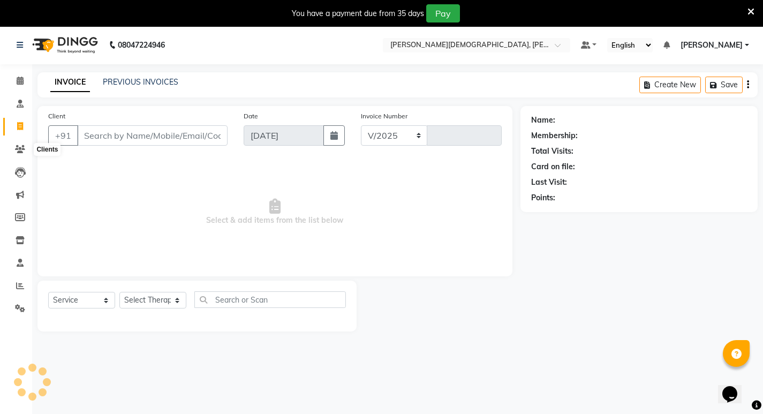
select select "6812"
type input "0490"
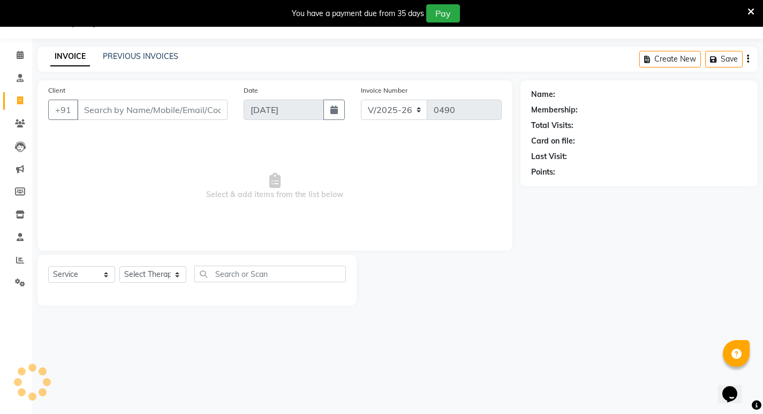
click at [109, 103] on input "Client" at bounding box center [152, 110] width 150 height 20
select select "package"
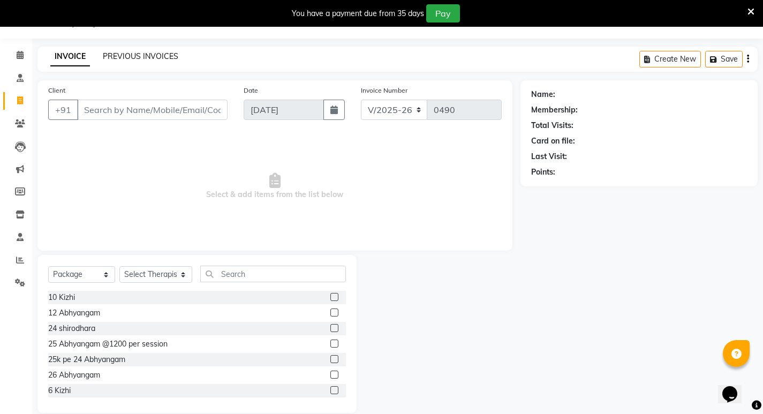
click at [158, 59] on link "PREVIOUS INVOICES" at bounding box center [141, 56] width 76 height 10
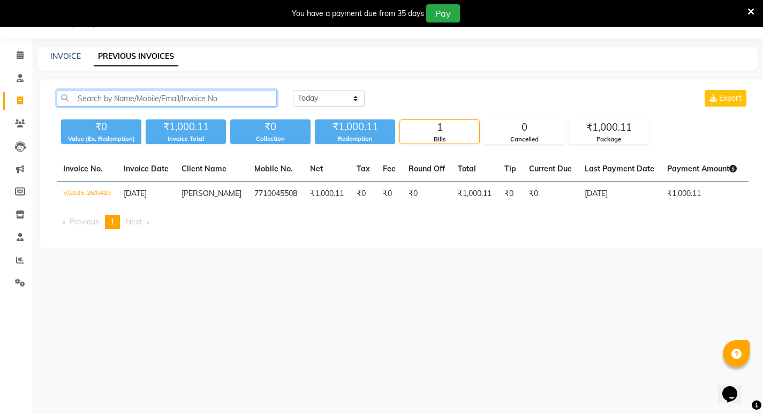
click at [212, 103] on input "text" at bounding box center [167, 98] width 220 height 17
type input "p"
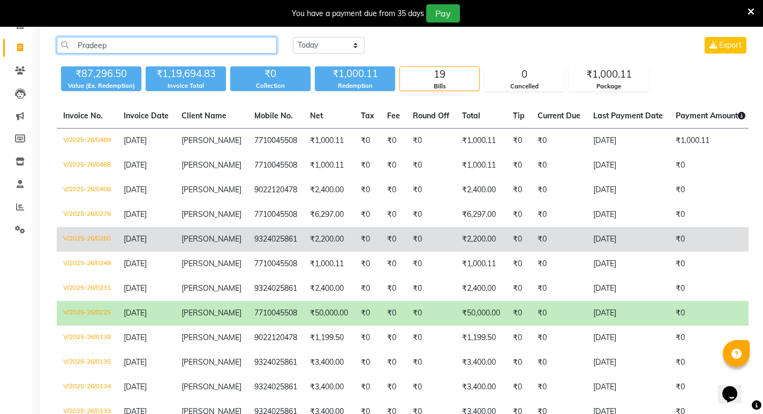
scroll to position [80, 0]
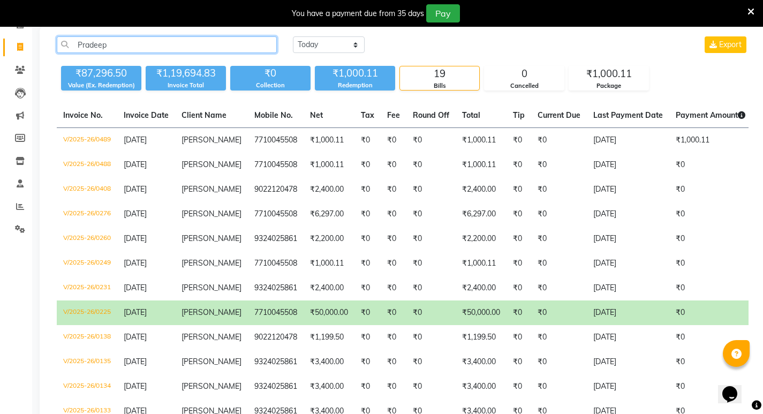
type input "Pradeep"
